Goal: Find specific page/section: Find specific page/section

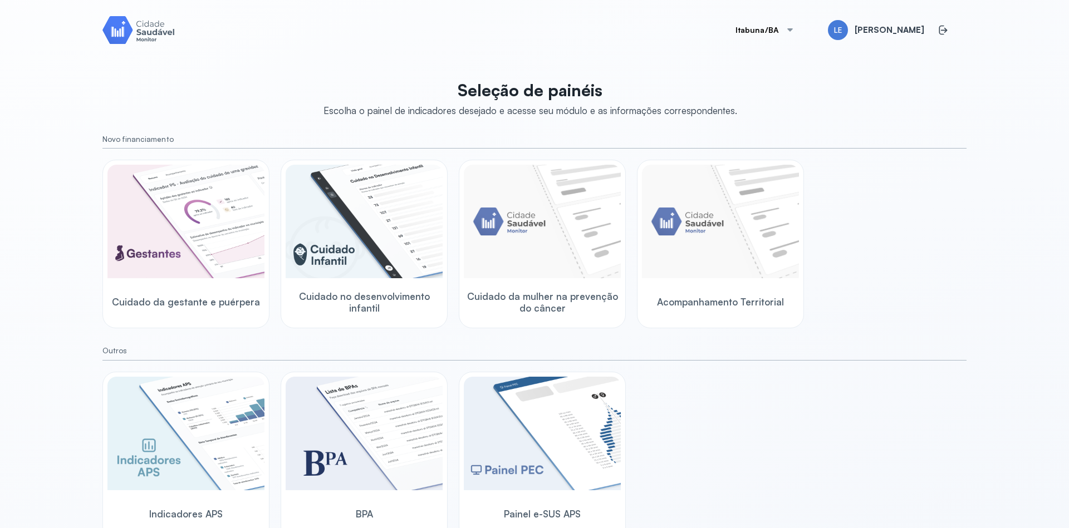
click at [784, 33] on button "Itabuna/BA" at bounding box center [765, 30] width 86 height 22
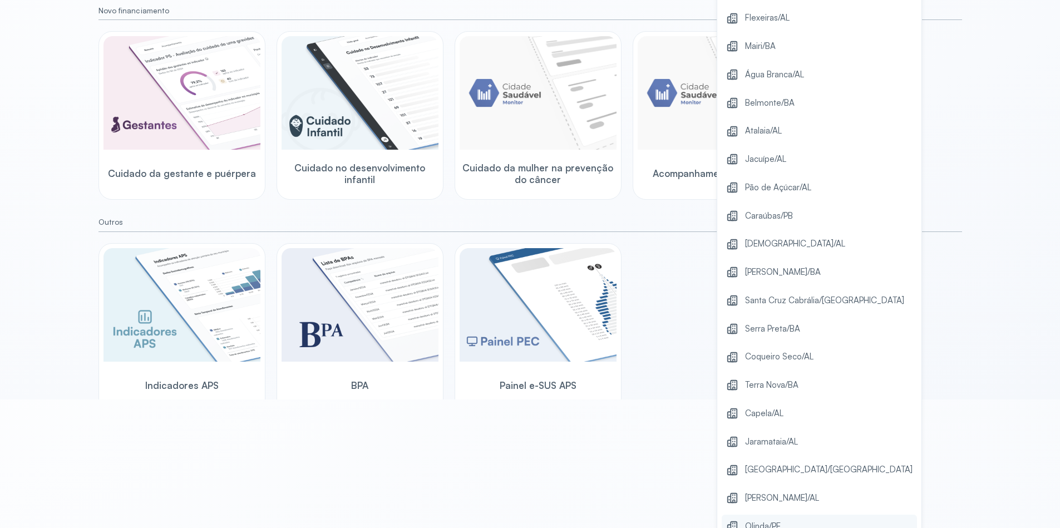
scroll to position [200, 0]
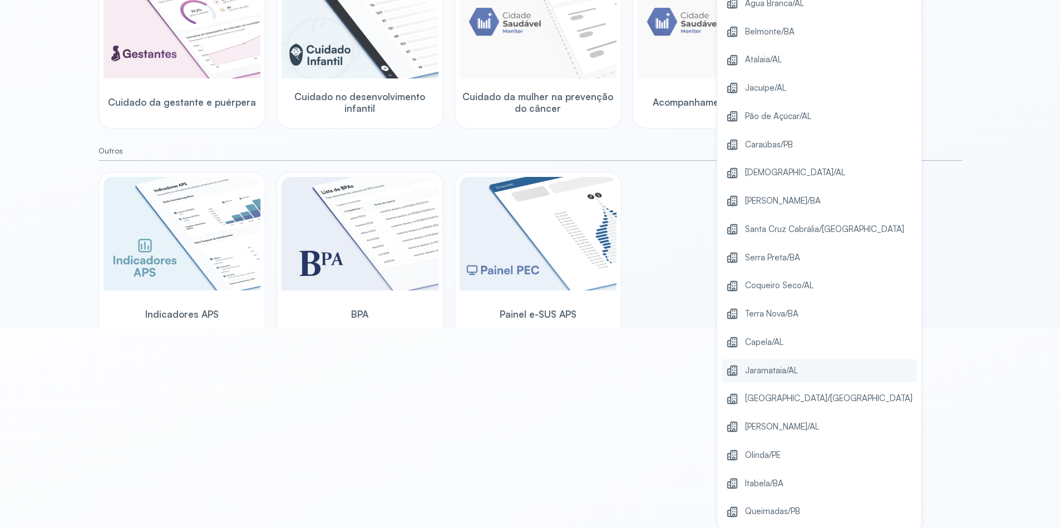
click at [796, 373] on span "Jaramataia/AL" at bounding box center [771, 370] width 53 height 15
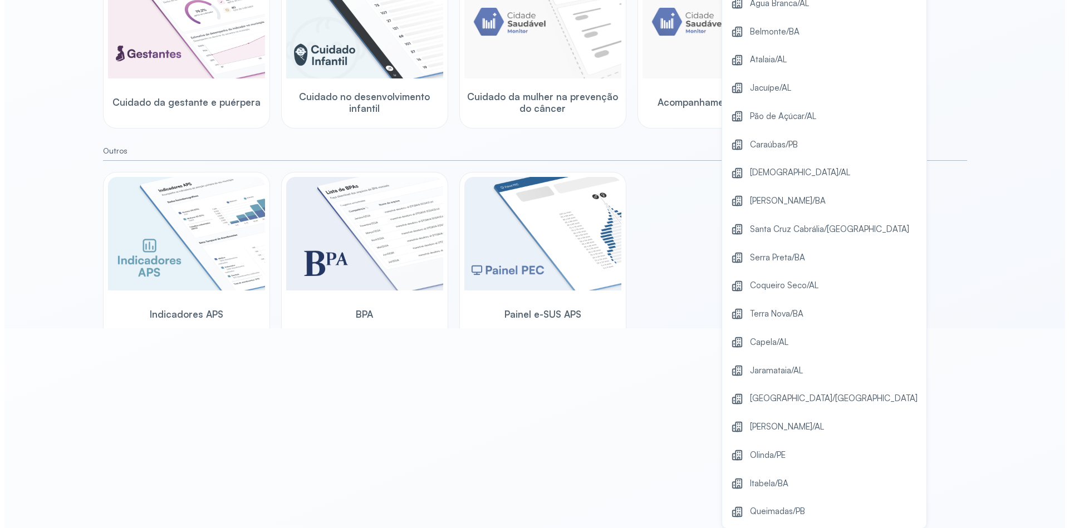
scroll to position [0, 0]
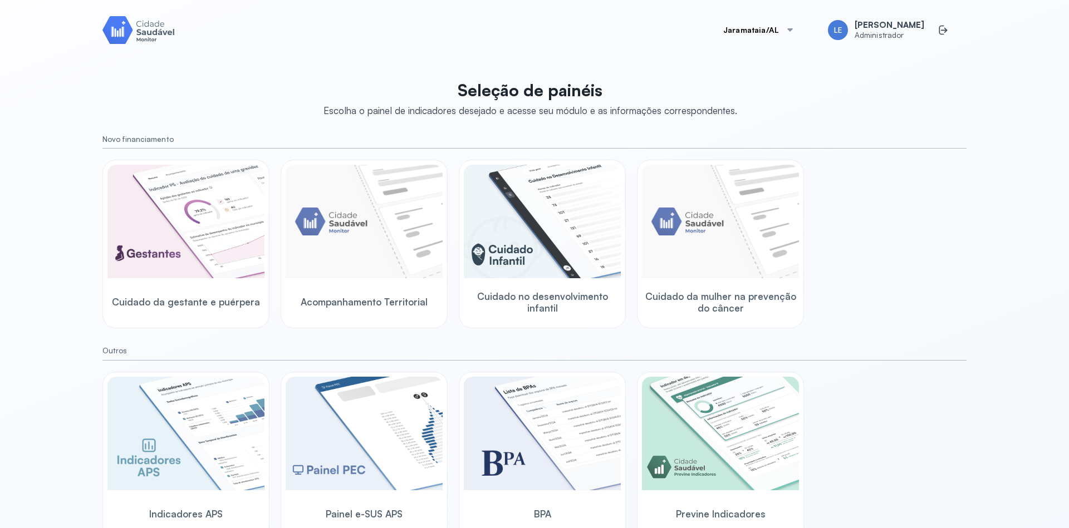
click at [829, 213] on div "Cuidado da gestante e puérpera Acompanhamento Territorial Cuidado no desenvolvi…" at bounding box center [534, 244] width 864 height 169
click at [932, 259] on div "Cuidado da gestante e puérpera Acompanhamento Territorial Cuidado no desenvolvi…" at bounding box center [534, 244] width 864 height 169
click at [912, 120] on div "Seleção de painéis Escolha o painel de indicadores desejado e acesse seu módulo…" at bounding box center [534, 306] width 864 height 467
click at [736, 240] on div "O módulo está sendo construido e será disponibilizado em breve" at bounding box center [720, 223] width 157 height 116
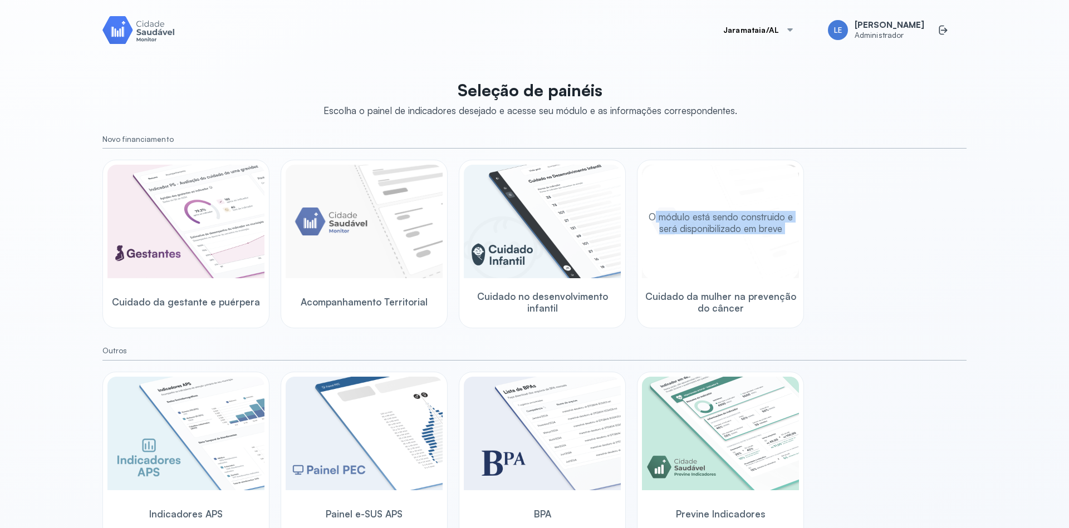
click at [736, 240] on div "O módulo está sendo construido e será disponibilizado em breve" at bounding box center [720, 223] width 157 height 116
click at [744, 278] on div "O módulo está sendo construido e será disponibilizado em breve" at bounding box center [720, 223] width 157 height 116
click at [843, 313] on div "Cuidado da gestante e puérpera Acompanhamento Territorial Cuidado no desenvolvi…" at bounding box center [534, 244] width 864 height 169
click at [708, 254] on div "O módulo está sendo construido e será disponibilizado em breve" at bounding box center [720, 223] width 157 height 116
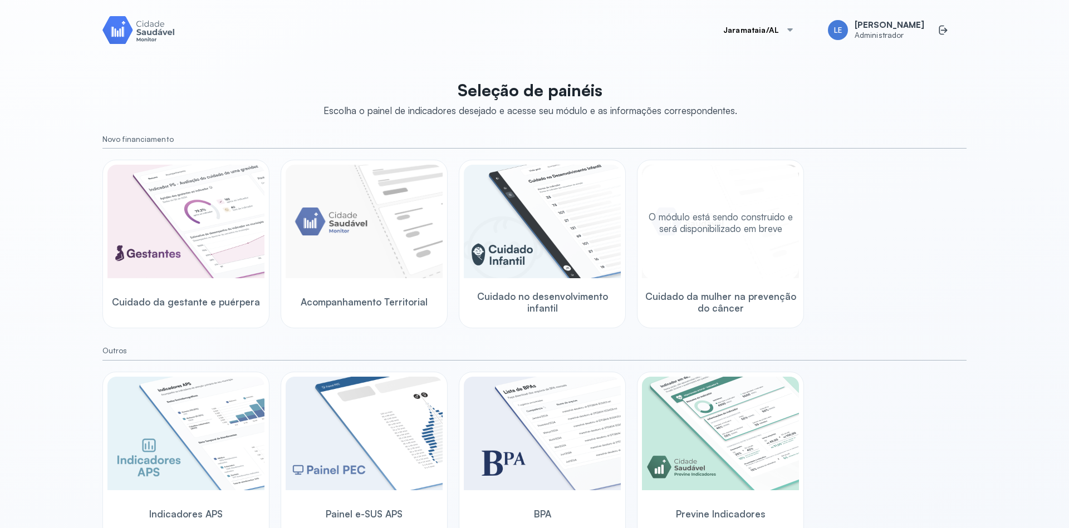
click at [707, 253] on div "O módulo está sendo construido e será disponibilizado em breve" at bounding box center [720, 223] width 157 height 116
click at [932, 229] on div "Cuidado da gestante e puérpera Acompanhamento Territorial Cuidado no desenvolvi…" at bounding box center [534, 244] width 864 height 169
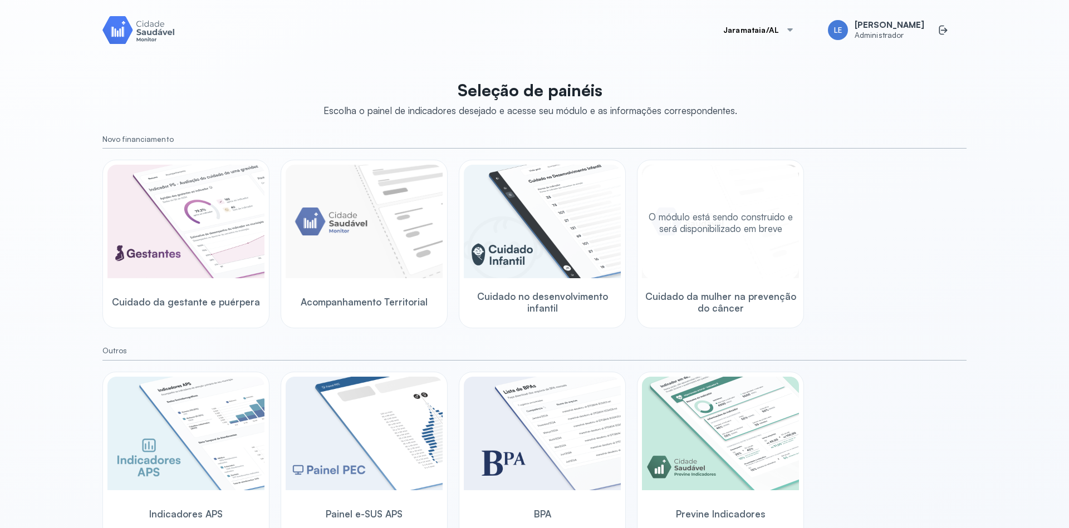
click at [921, 279] on div "Cuidado da gestante e puérpera Acompanhamento Territorial Cuidado no desenvolvi…" at bounding box center [534, 244] width 864 height 169
click at [717, 216] on p "O módulo está sendo construido e será disponibilizado em breve" at bounding box center [720, 223] width 148 height 24
click at [965, 330] on div "Jaramataia/AL LE Lucas Eliaquim Administrador Seleção de painéis Escolha o pain…" at bounding box center [534, 277] width 891 height 555
click at [869, 281] on div "Cuidado da gestante e puérpera Acompanhamento Territorial Cuidado no desenvolvi…" at bounding box center [534, 244] width 864 height 169
click at [954, 175] on div "Cuidado da gestante e puérpera Acompanhamento Territorial Cuidado no desenvolvi…" at bounding box center [534, 244] width 864 height 169
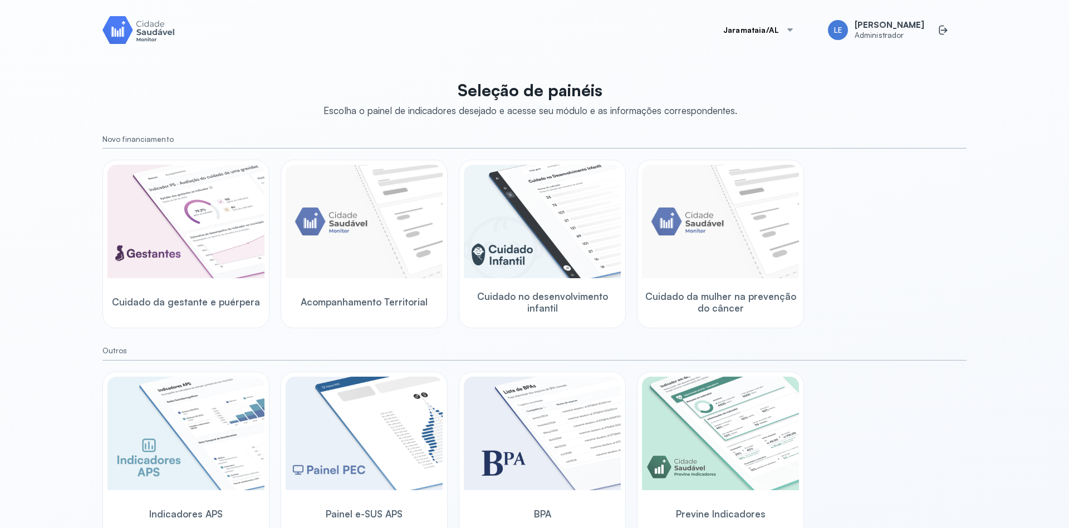
click at [1007, 114] on div "Jaramataia/AL LE Lucas Eliaquim Administrador Seleção de painéis Escolha o pain…" at bounding box center [534, 264] width 1069 height 528
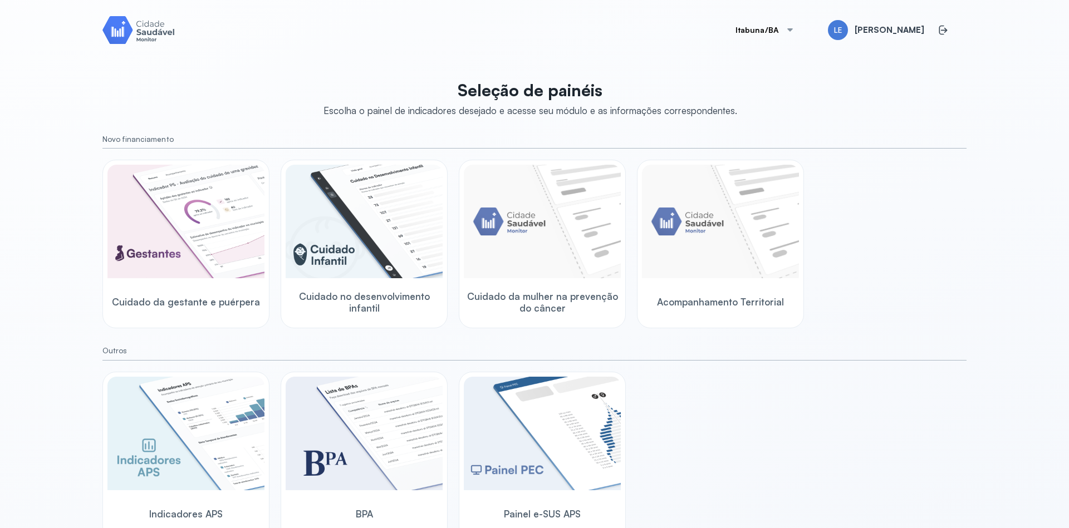
click at [794, 31] on div at bounding box center [789, 30] width 9 height 9
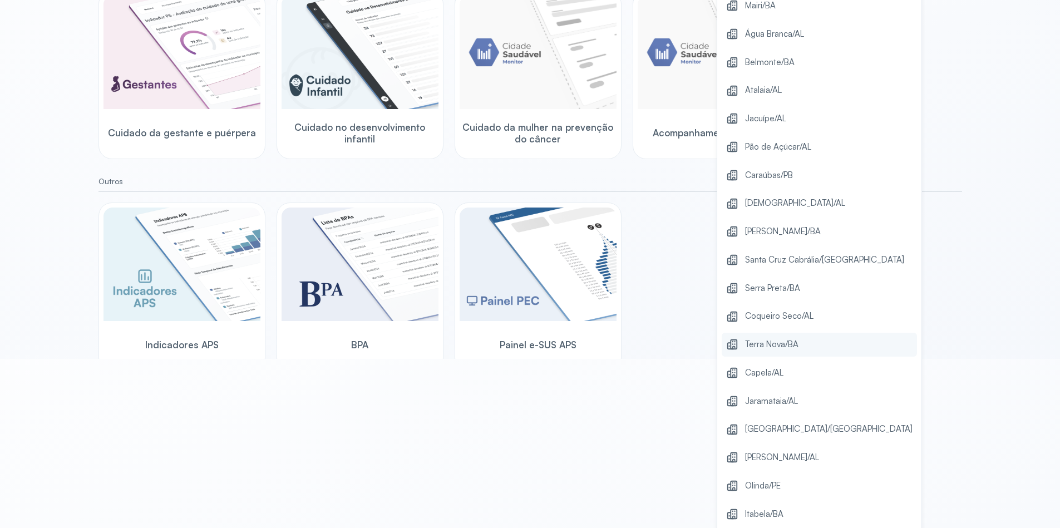
scroll to position [200, 0]
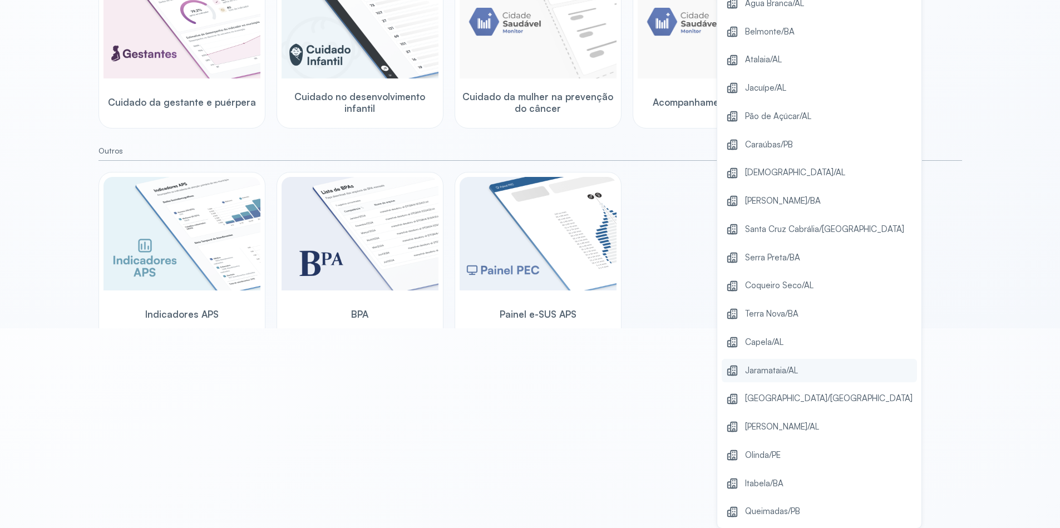
click at [791, 374] on span "Jaramataia/AL" at bounding box center [771, 370] width 53 height 15
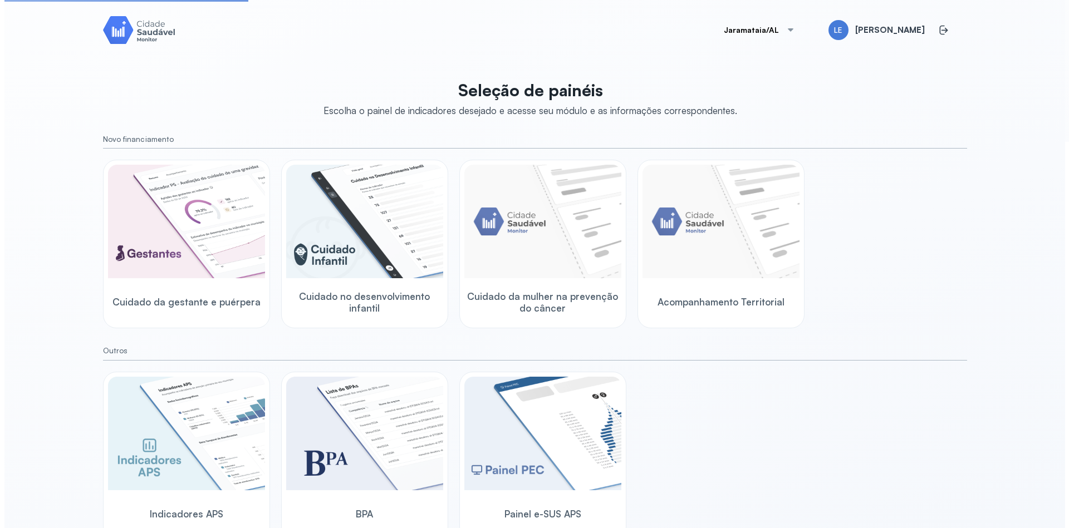
scroll to position [0, 0]
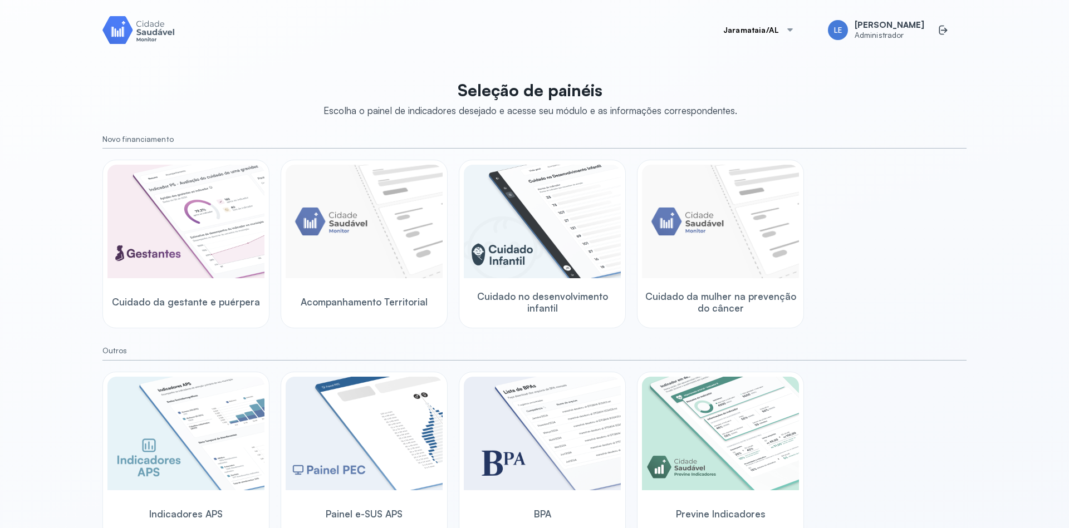
click at [1001, 222] on div "Jaramataia/AL LE [PERSON_NAME] Administrador Seleção de painéis Escolha o paine…" at bounding box center [534, 264] width 1069 height 528
click at [719, 259] on img at bounding box center [720, 222] width 157 height 114
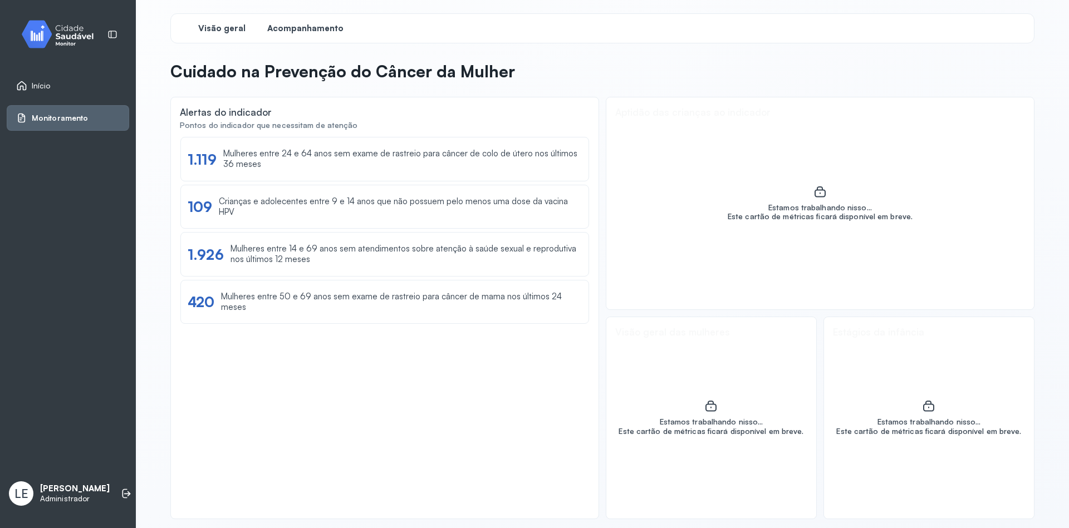
click at [309, 32] on span "Acompanhamento" at bounding box center [305, 28] width 76 height 11
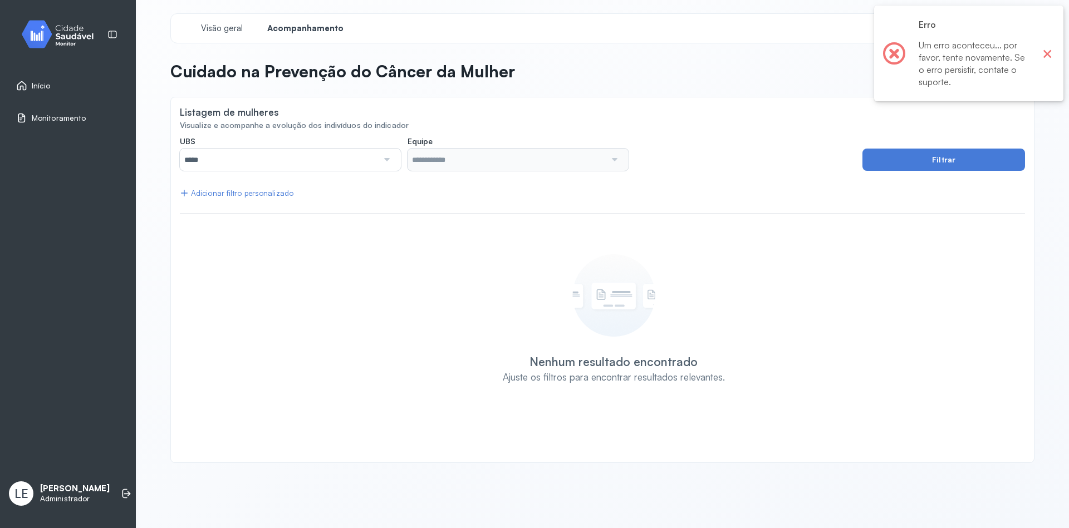
click at [1044, 52] on button "×" at bounding box center [1047, 53] width 14 height 14
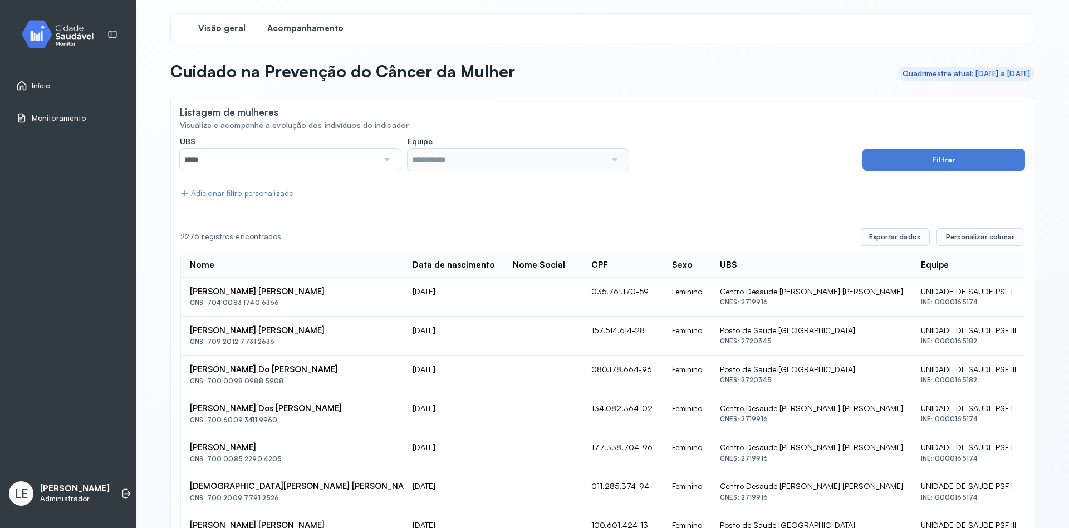
click at [233, 32] on span "Visão geral" at bounding box center [221, 28] width 47 height 11
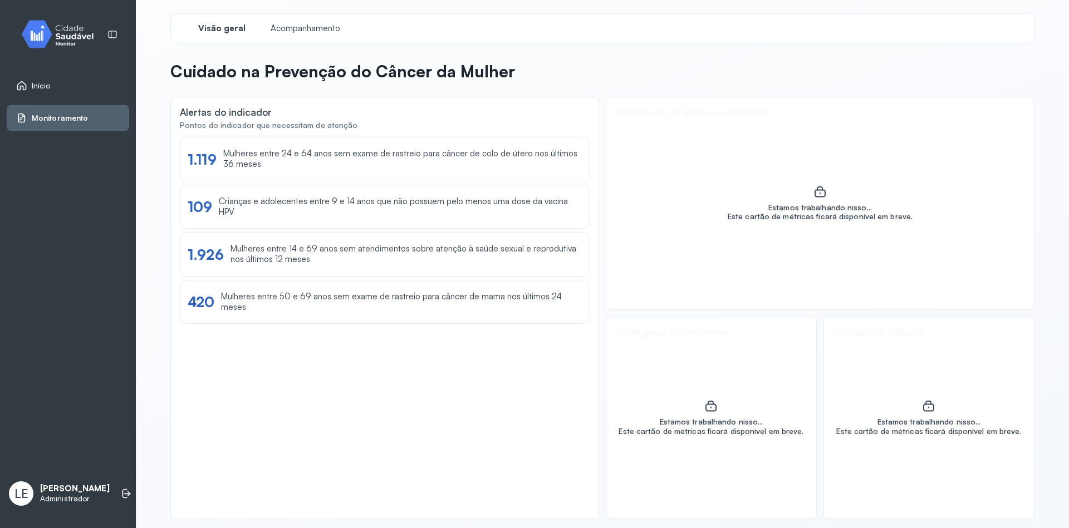
click at [31, 92] on div "Início" at bounding box center [68, 86] width 122 height 26
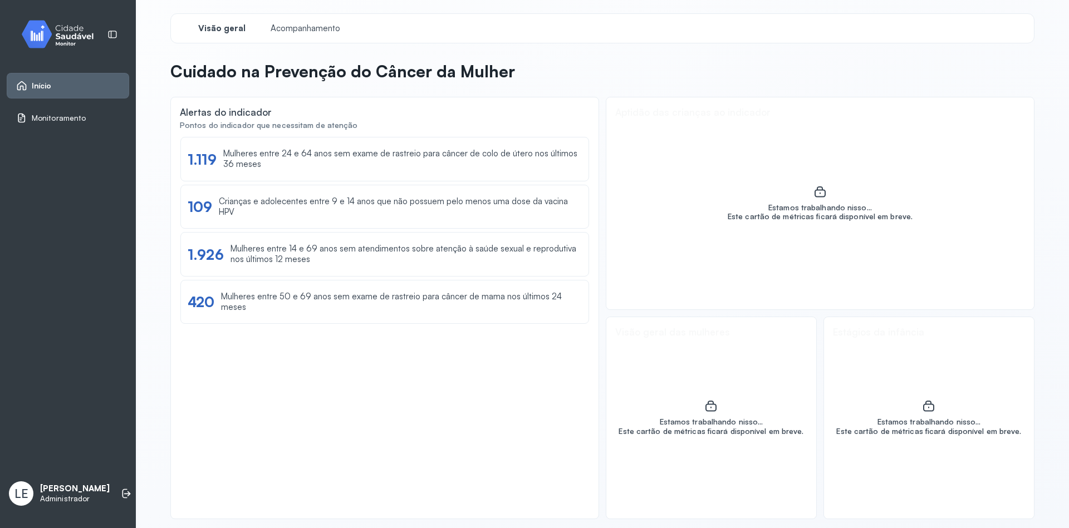
click at [53, 89] on link "Início" at bounding box center [68, 85] width 104 height 11
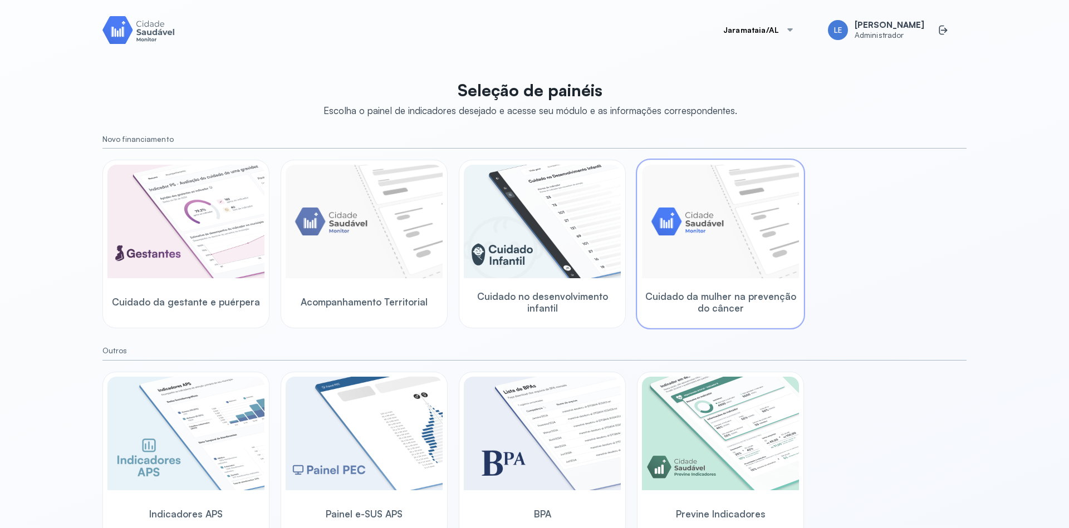
click at [723, 253] on img at bounding box center [720, 222] width 157 height 114
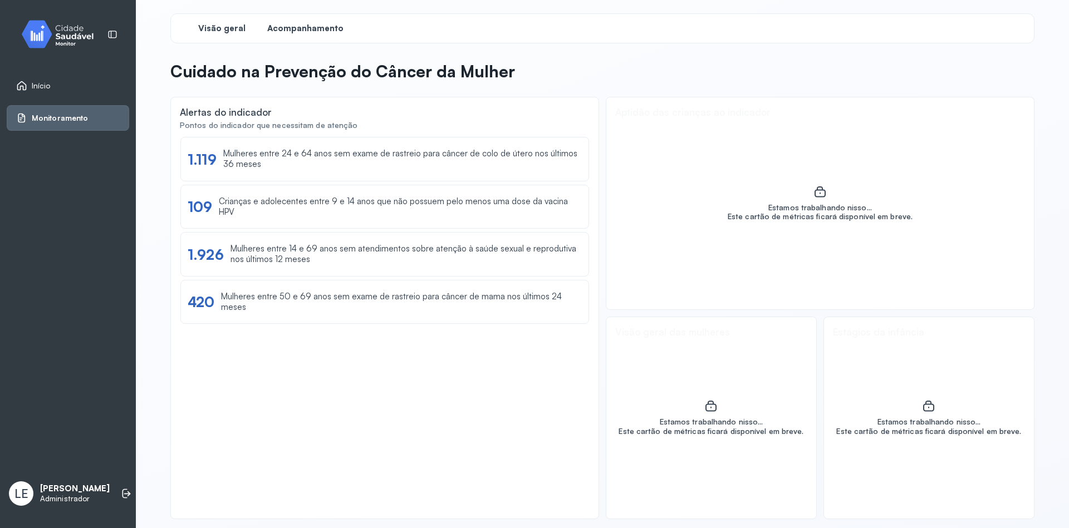
click at [299, 24] on span "Acompanhamento" at bounding box center [305, 28] width 76 height 11
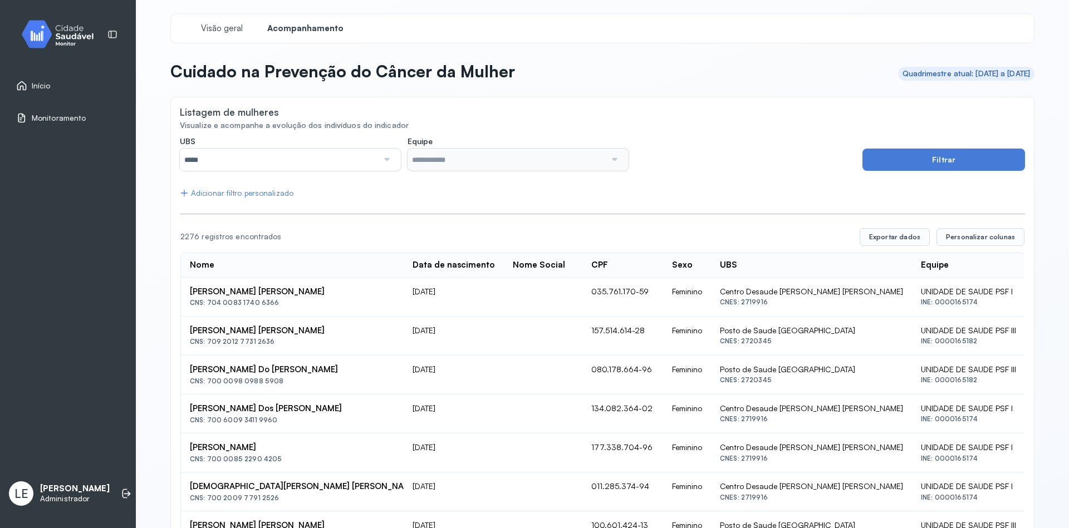
click at [721, 152] on div "UBS ***** Todas Centro Desaude [PERSON_NAME] [PERSON_NAME] Posto de Saude [GEOG…" at bounding box center [518, 153] width 676 height 35
click at [674, 108] on div "Listagem de mulheres" at bounding box center [602, 113] width 845 height 14
click at [222, 30] on span "Visão geral" at bounding box center [221, 28] width 47 height 11
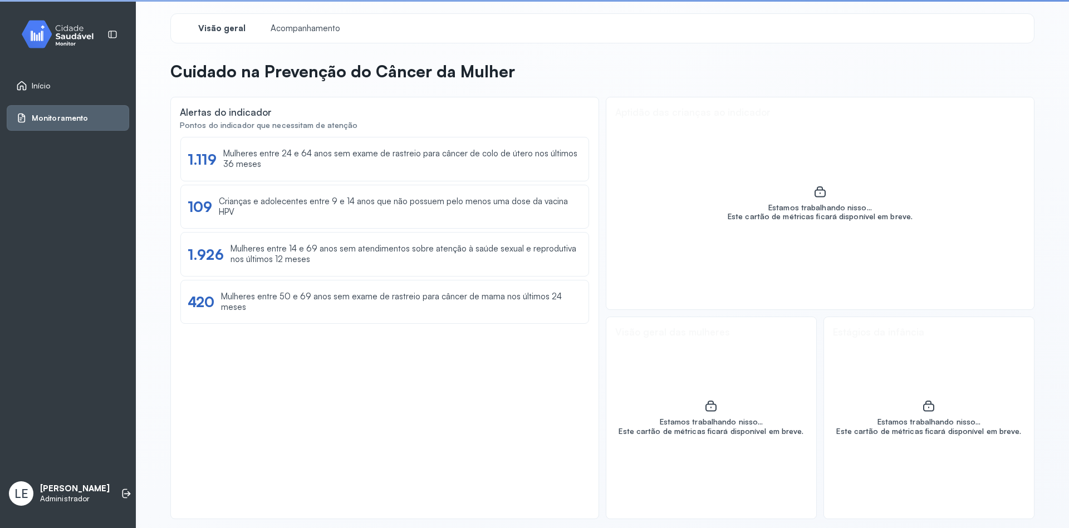
drag, startPoint x: 47, startPoint y: 86, endPoint x: 78, endPoint y: 92, distance: 31.2
click at [47, 86] on span "Início" at bounding box center [41, 85] width 19 height 9
